Goal: Transaction & Acquisition: Purchase product/service

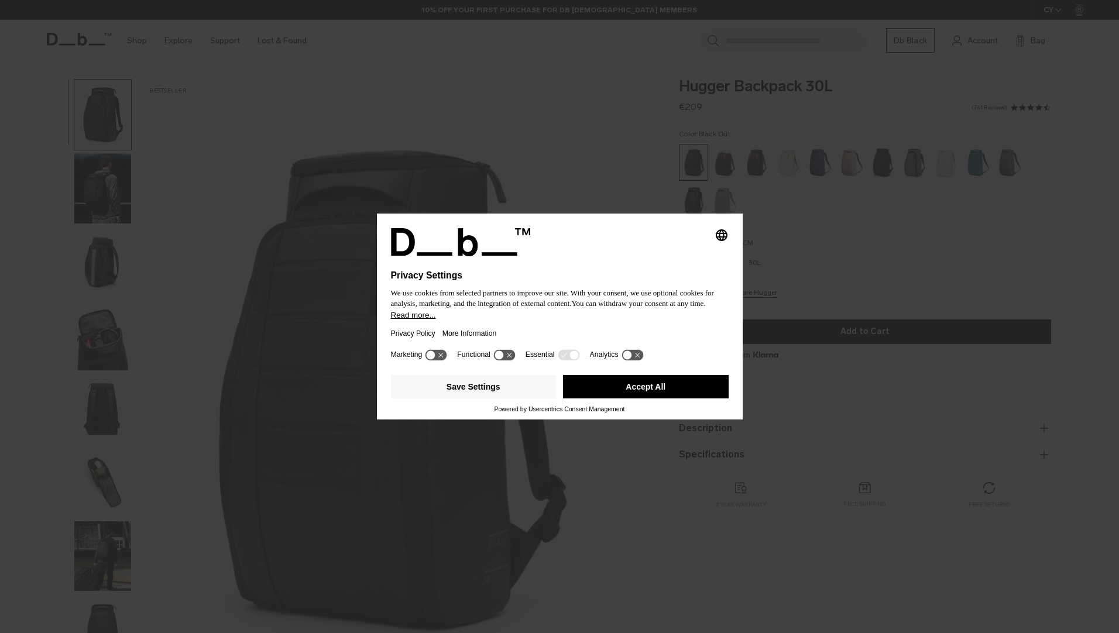
click at [795, 388] on div "Selecting an option will immediately change the language Privacy Settings We us…" at bounding box center [559, 316] width 1119 height 633
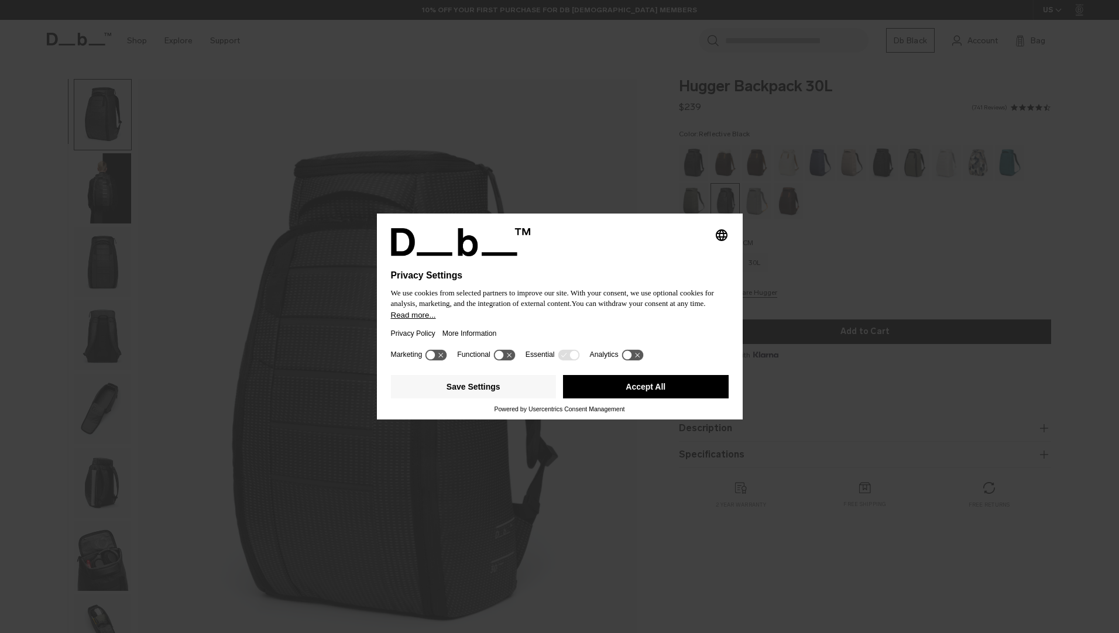
click at [613, 386] on button "Accept All" at bounding box center [646, 386] width 166 height 23
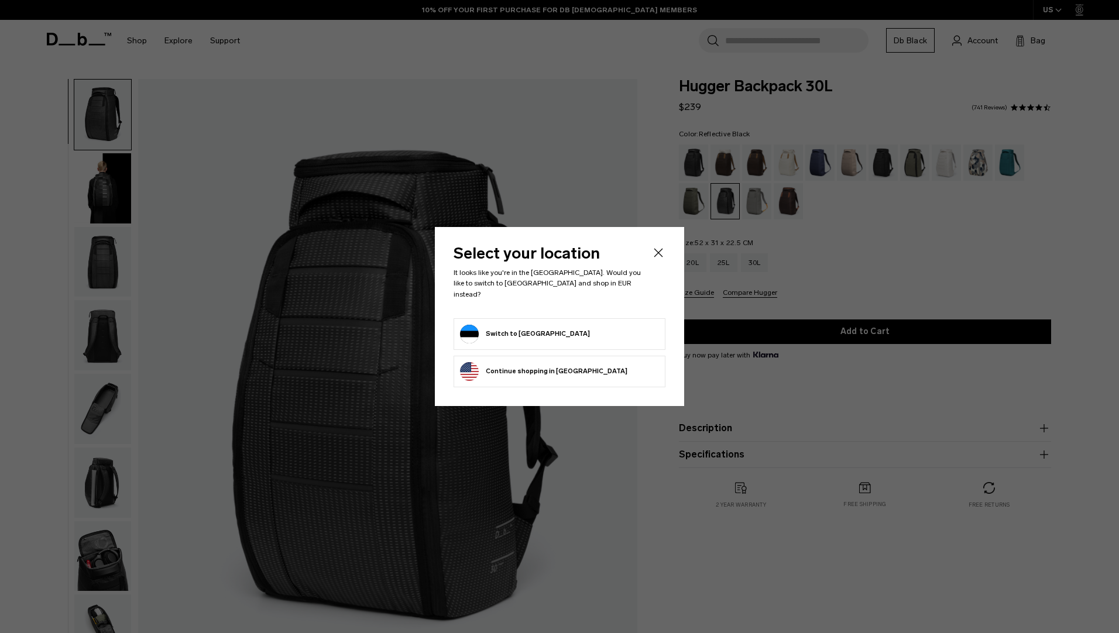
click at [624, 331] on form "Switch to Estonia" at bounding box center [559, 334] width 199 height 19
click at [500, 325] on button "Switch to Estonia" at bounding box center [525, 334] width 130 height 19
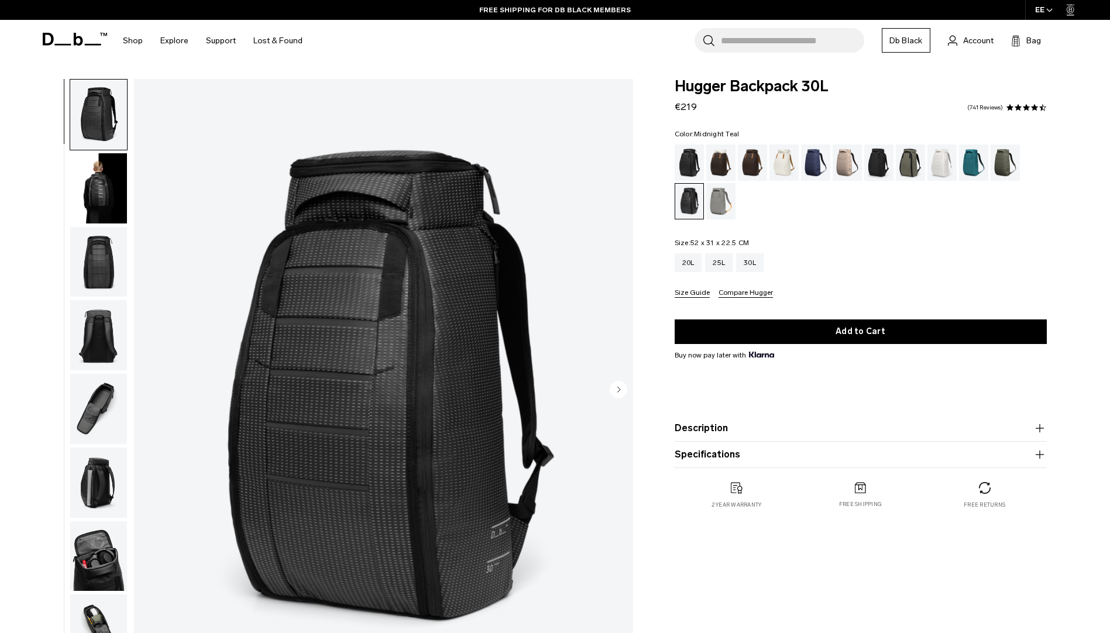
click at [973, 172] on div "Midnight Teal" at bounding box center [974, 163] width 30 height 36
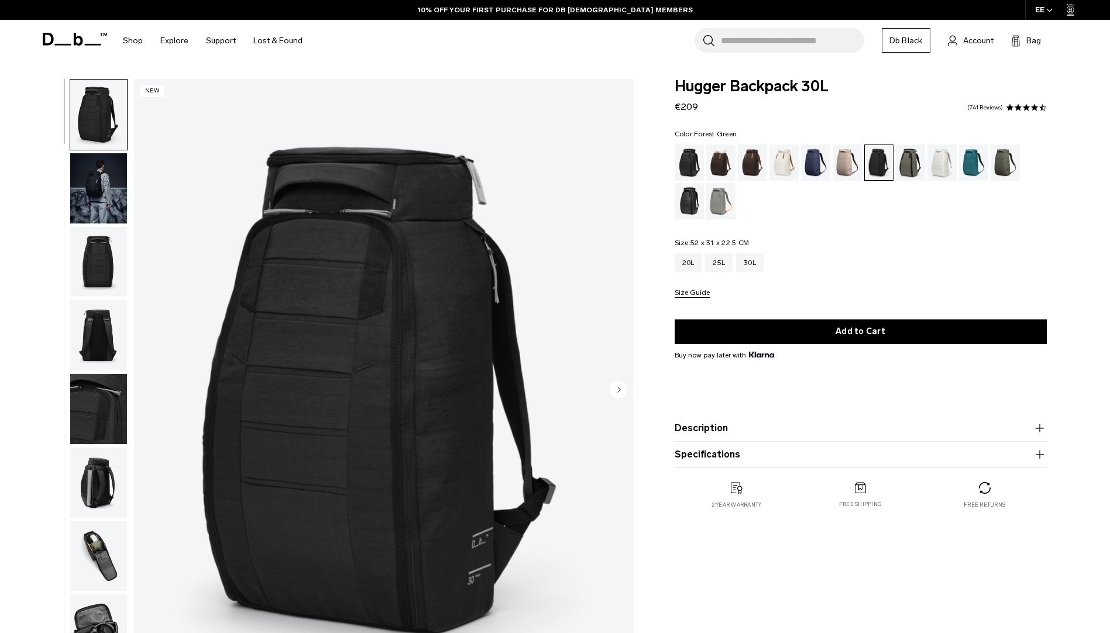
click at [903, 162] on div "Forest Green" at bounding box center [911, 163] width 30 height 36
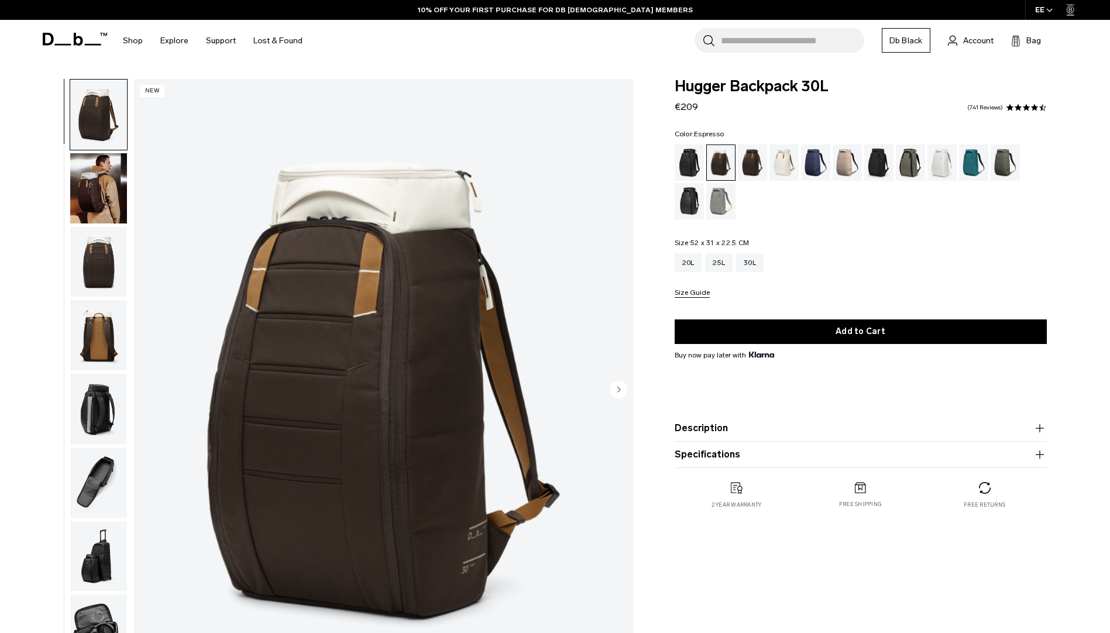
drag, startPoint x: 0, startPoint y: 0, endPoint x: 767, endPoint y: 167, distance: 785.1
click at [767, 167] on div "Espresso" at bounding box center [753, 163] width 30 height 36
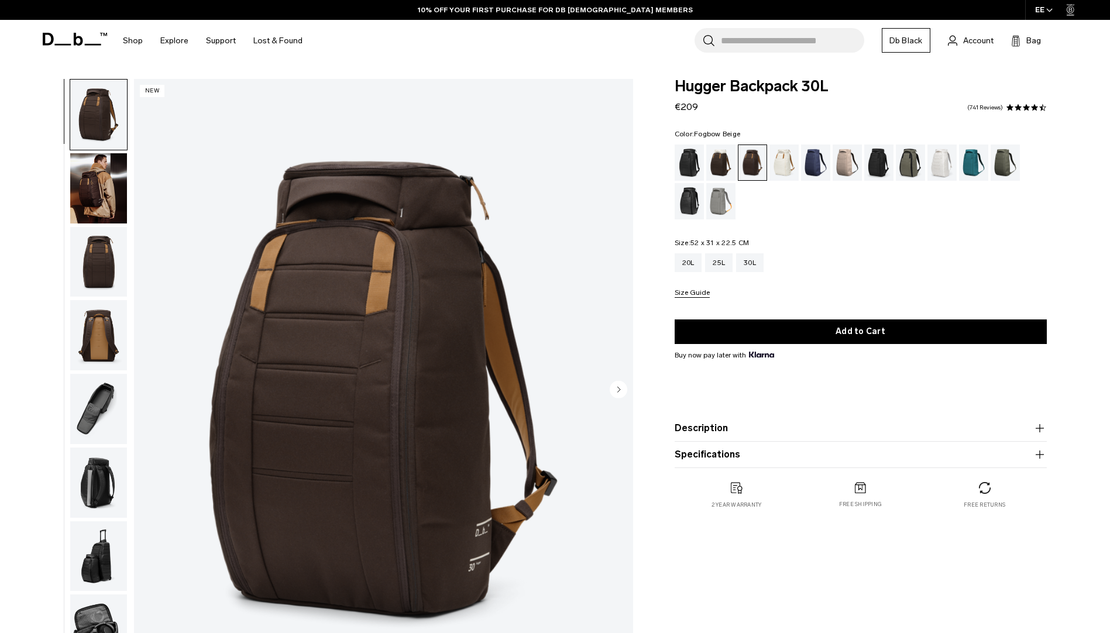
click at [833, 158] on div "Fogbow Beige" at bounding box center [848, 163] width 30 height 36
